Goal: Transaction & Acquisition: Book appointment/travel/reservation

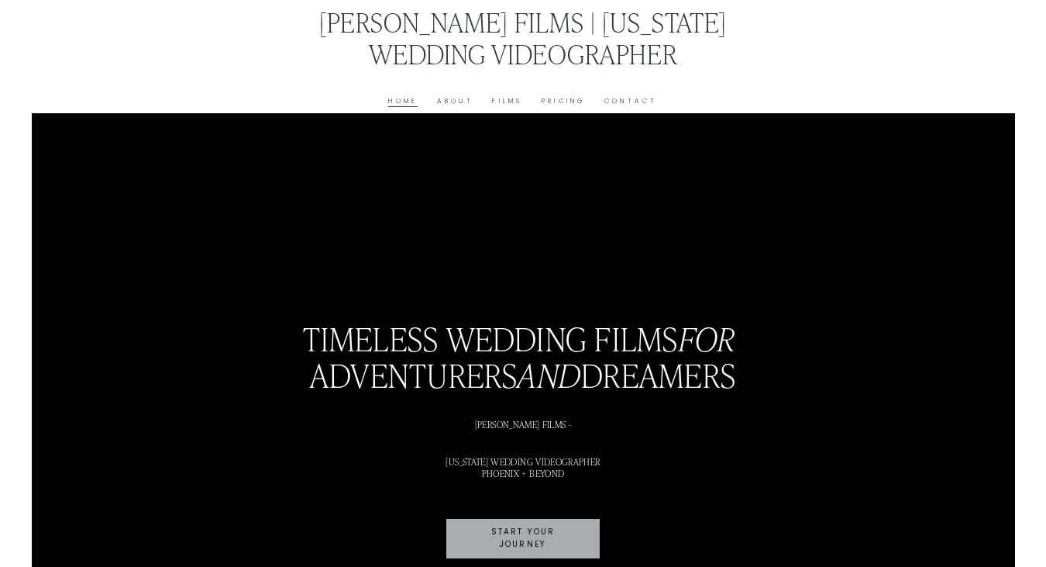
click at [571, 101] on link "Pricing" at bounding box center [564, 102] width 44 height 12
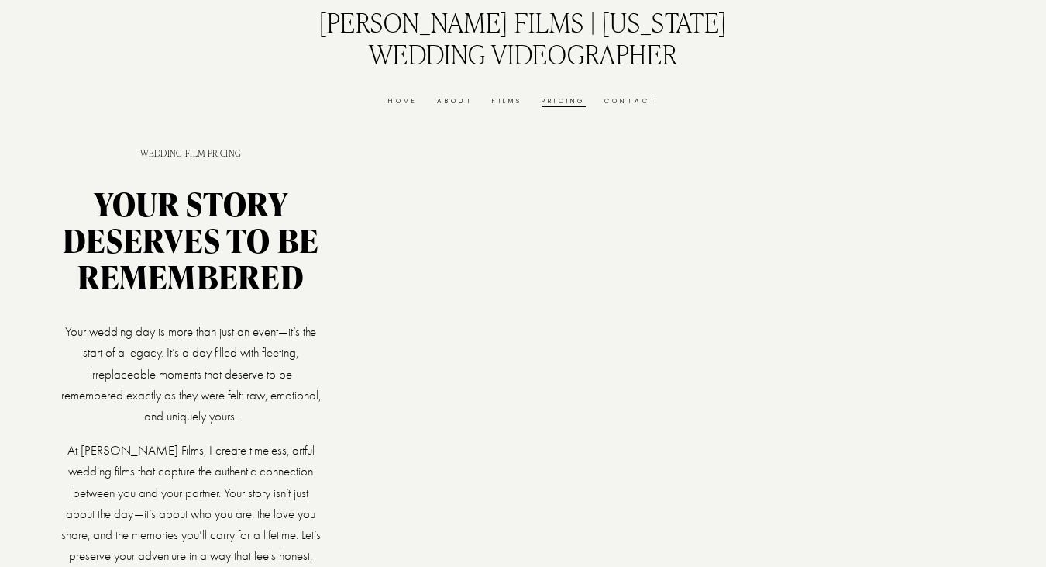
click at [502, 101] on link "Films" at bounding box center [507, 102] width 30 height 12
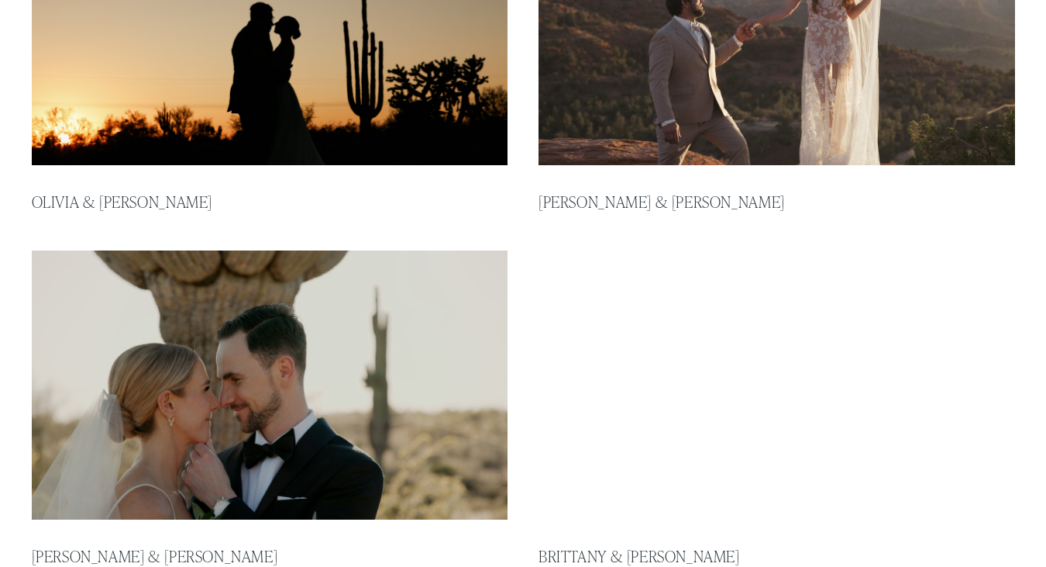
scroll to position [507, 0]
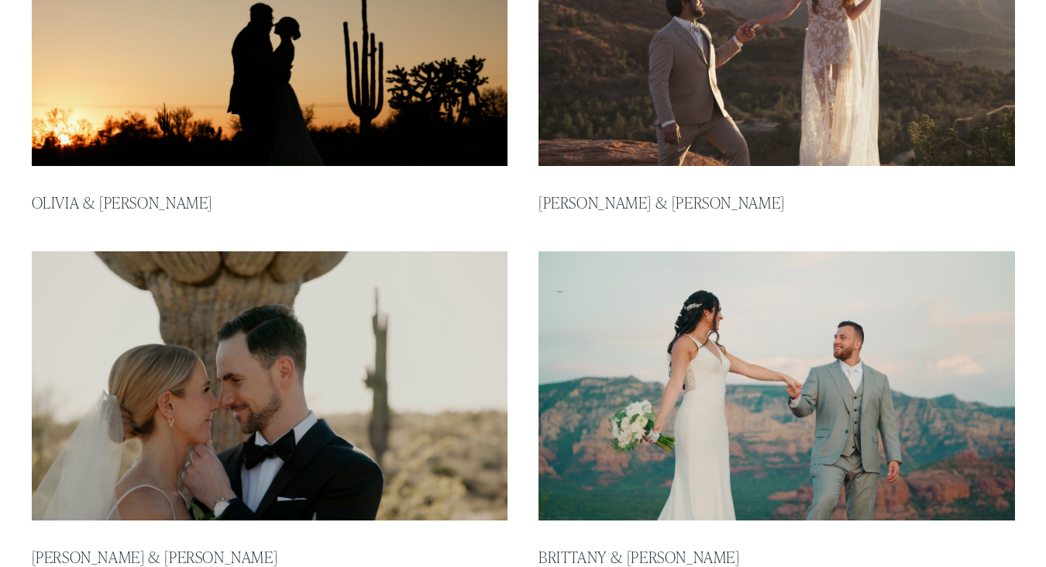
click at [667, 131] on img at bounding box center [776, 31] width 481 height 271
type input "*****"
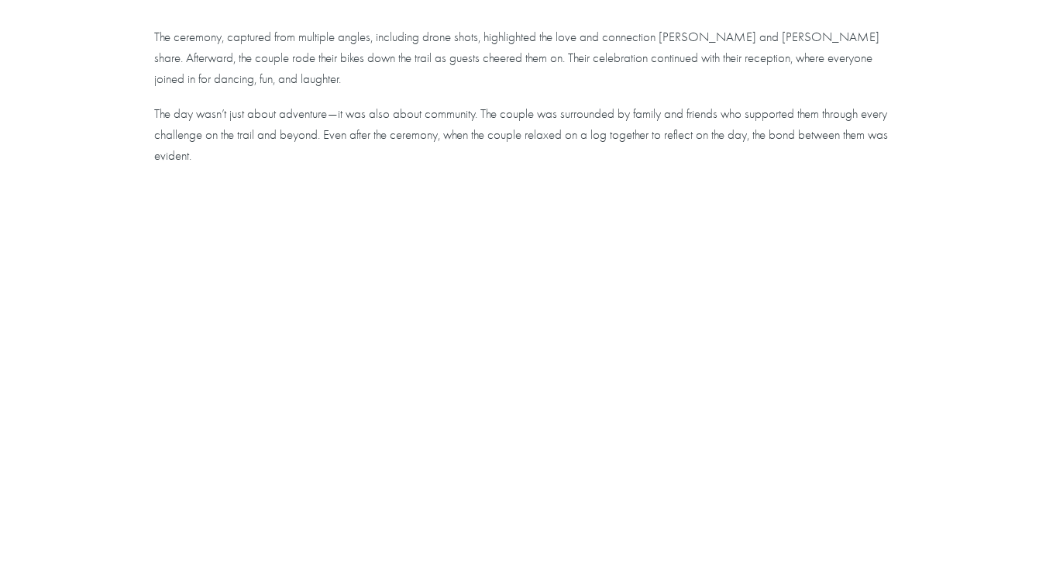
scroll to position [1618, 0]
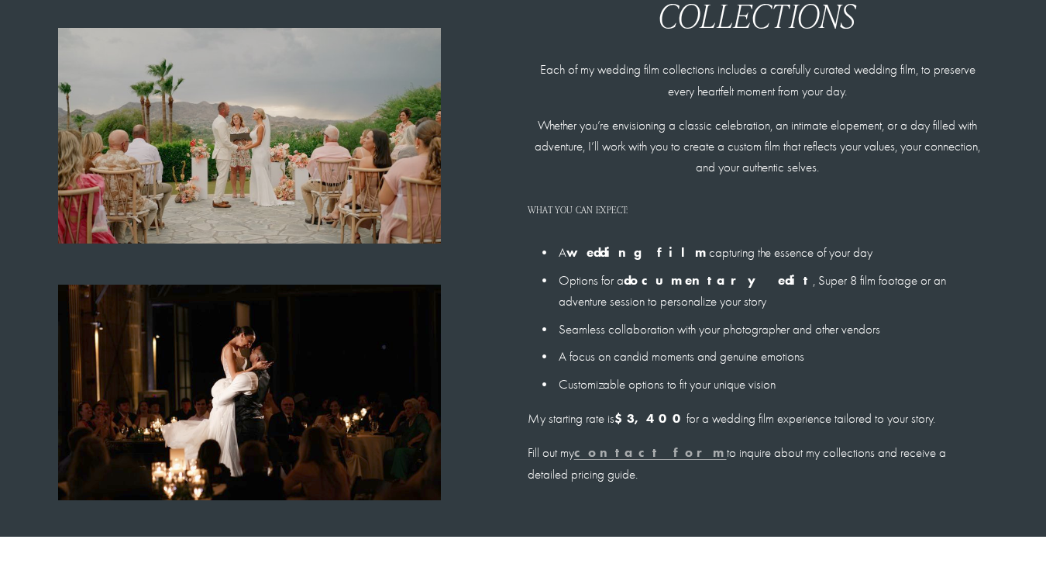
scroll to position [1116, 0]
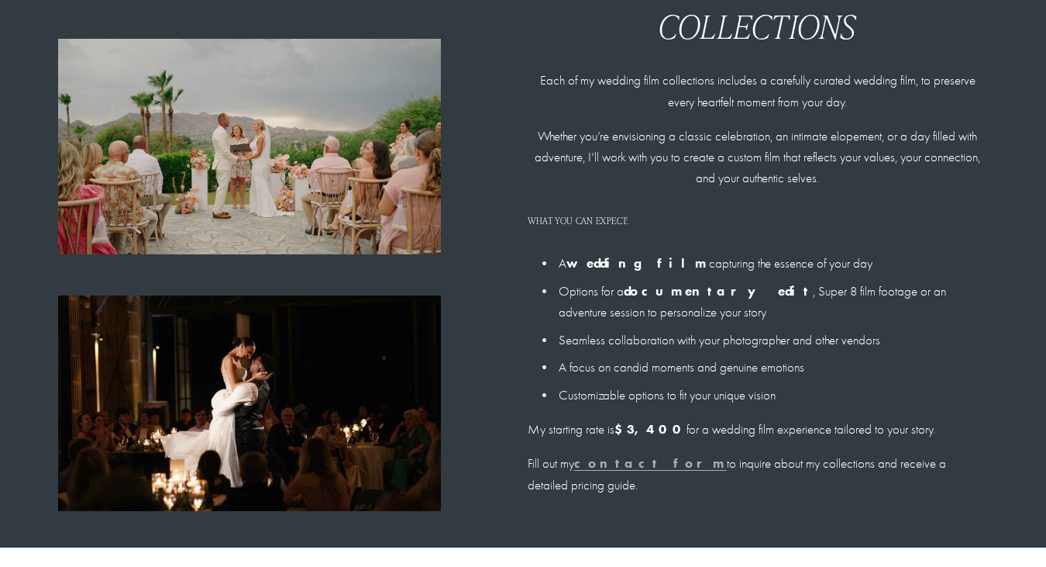
click at [534, 82] on p "Each of my wedding film collections includes a carefully curated wedding film, …" at bounding box center [758, 91] width 460 height 42
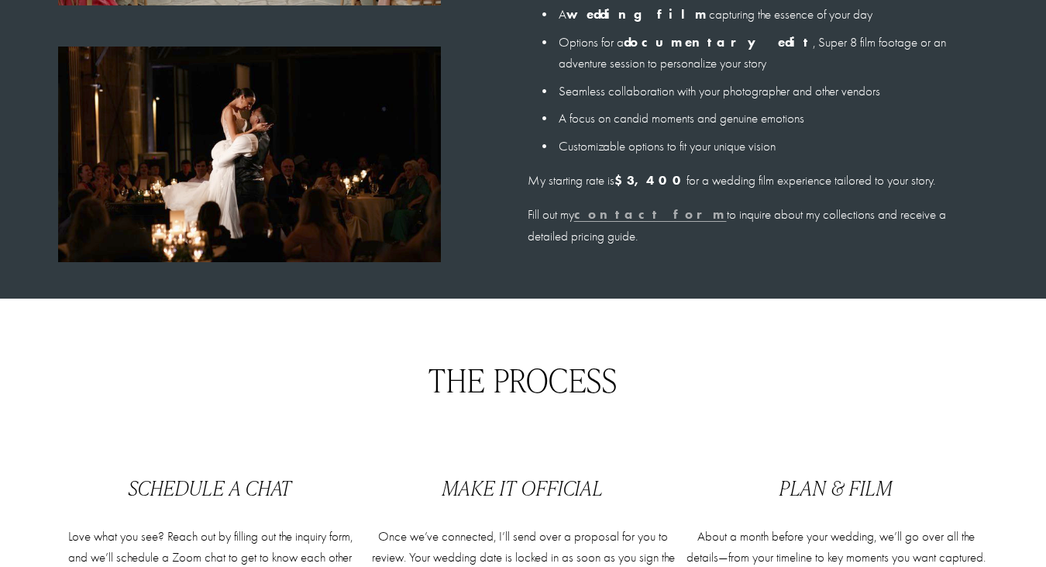
scroll to position [1388, 0]
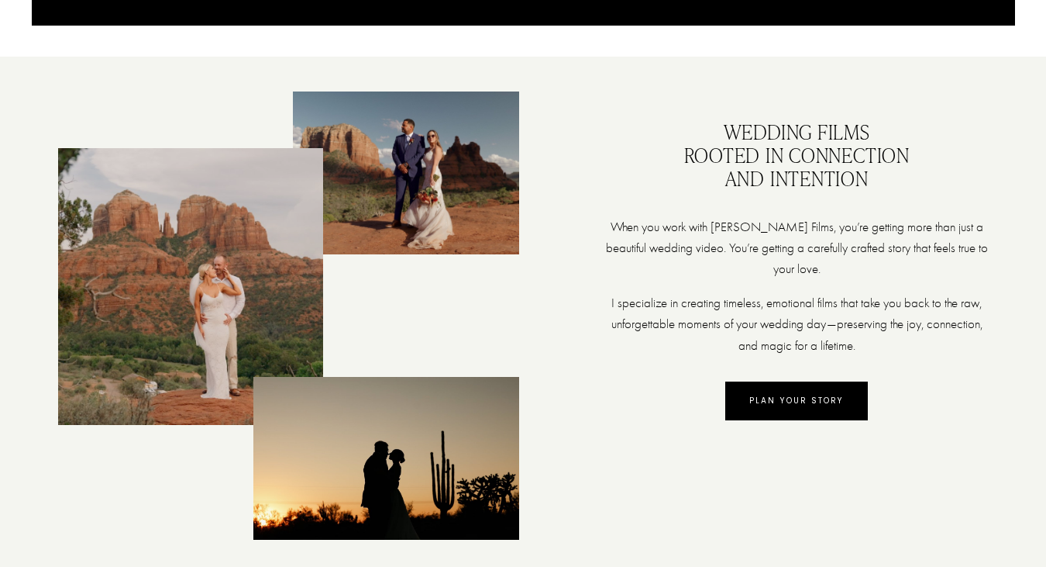
scroll to position [870, 0]
